Goal: Task Accomplishment & Management: Use online tool/utility

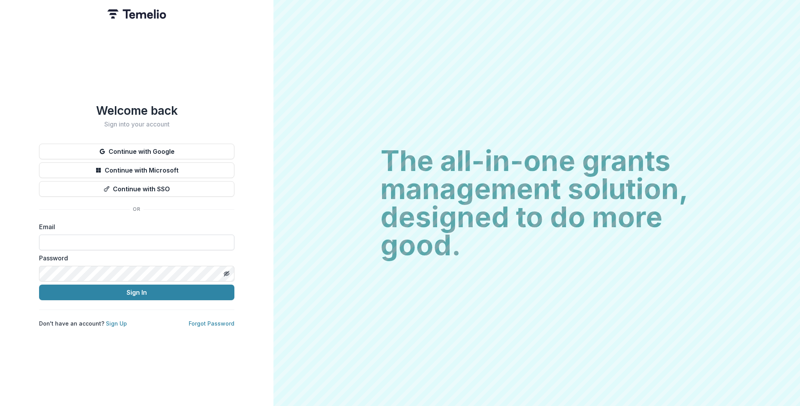
click at [116, 242] on input at bounding box center [136, 243] width 195 height 16
type input "**********"
click at [39, 285] on button "Sign In" at bounding box center [136, 293] width 195 height 16
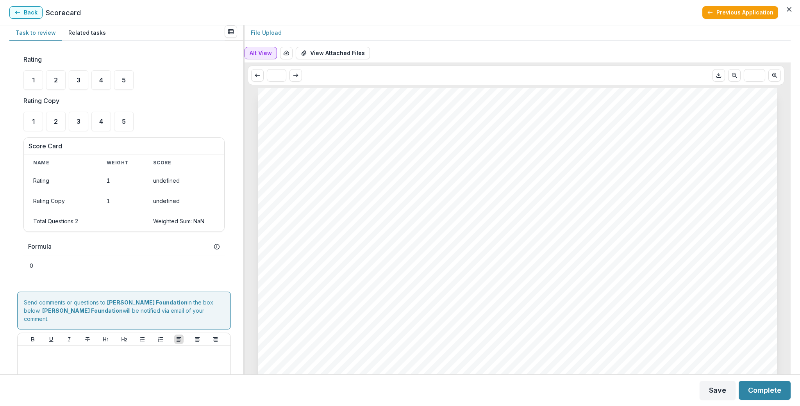
click at [267, 49] on button "Alt View" at bounding box center [261, 53] width 32 height 13
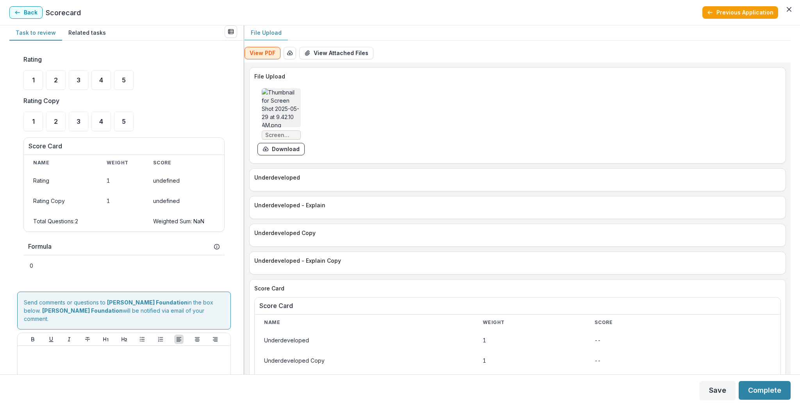
click at [270, 49] on button "View PDF" at bounding box center [263, 53] width 36 height 13
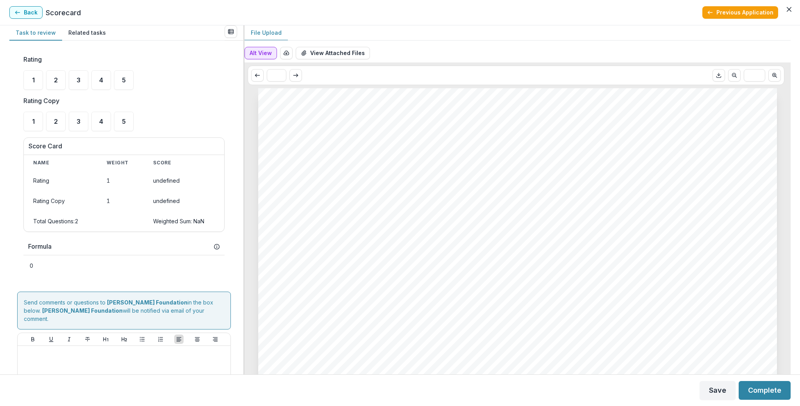
click at [261, 55] on button "Alt View" at bounding box center [261, 53] width 32 height 13
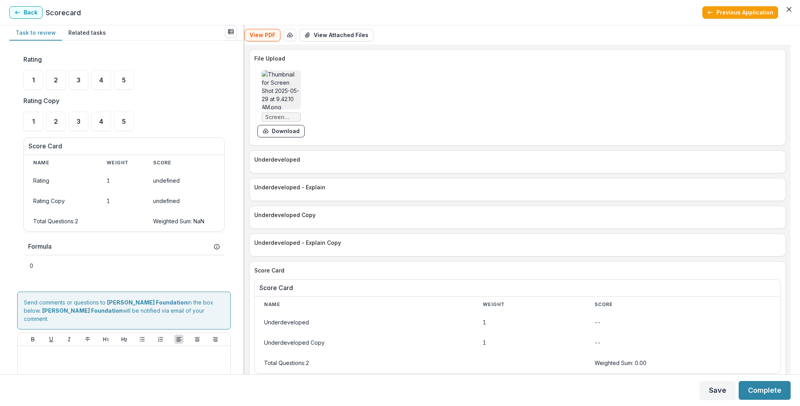
scroll to position [29, 0]
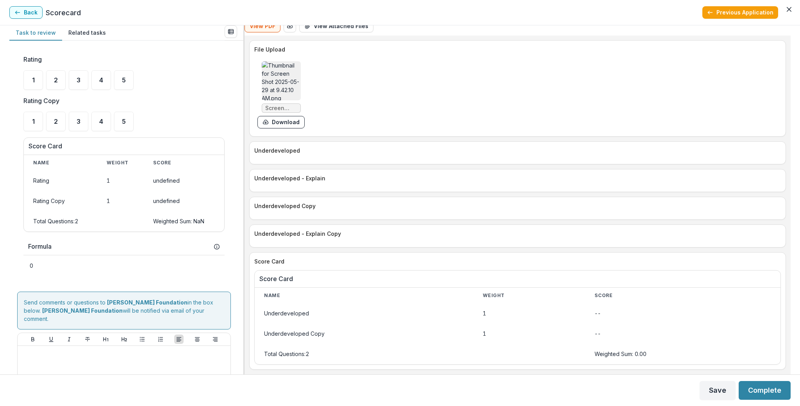
click at [301, 88] on img at bounding box center [281, 80] width 39 height 39
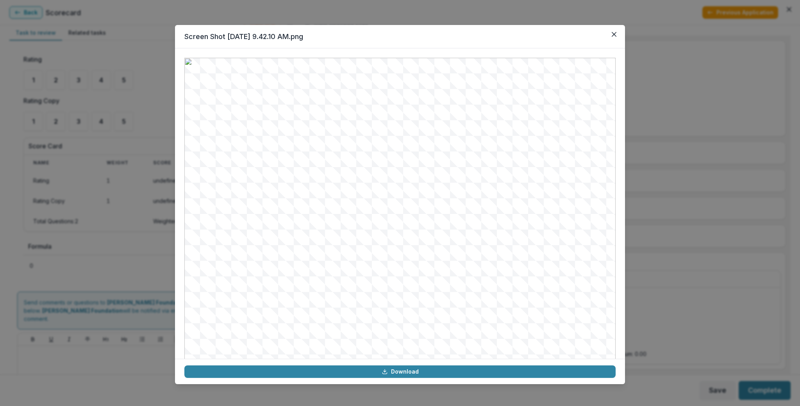
click at [689, 111] on div "Screen Shot [DATE] 9.42.10 AM.png Download" at bounding box center [400, 203] width 800 height 406
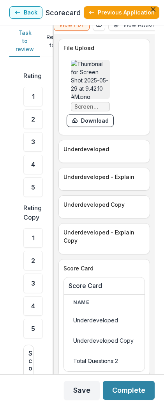
scroll to position [57, 0]
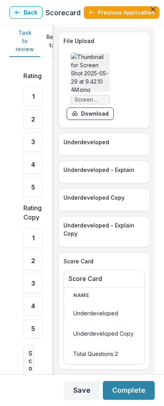
click at [99, 53] on img at bounding box center [90, 72] width 39 height 39
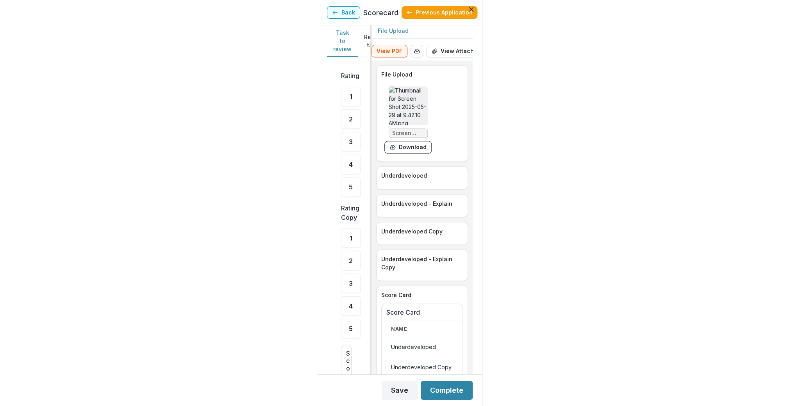
scroll to position [0, 0]
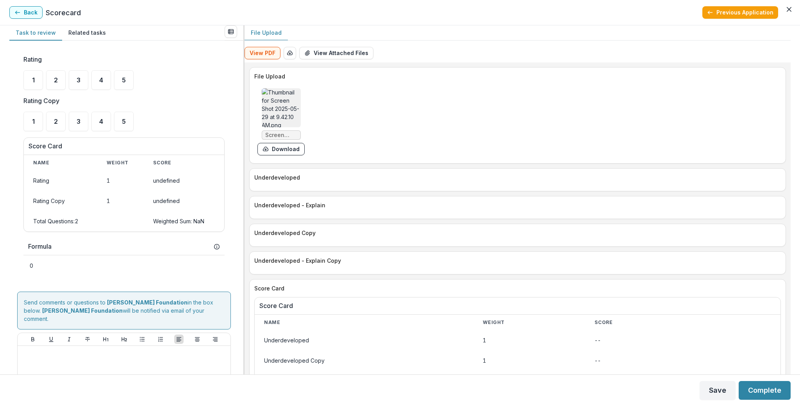
click at [461, 191] on div "Underdeveloped" at bounding box center [517, 179] width 537 height 23
click at [431, 40] on div "File Upload" at bounding box center [518, 32] width 546 height 15
